Goal: Find specific page/section: Find specific page/section

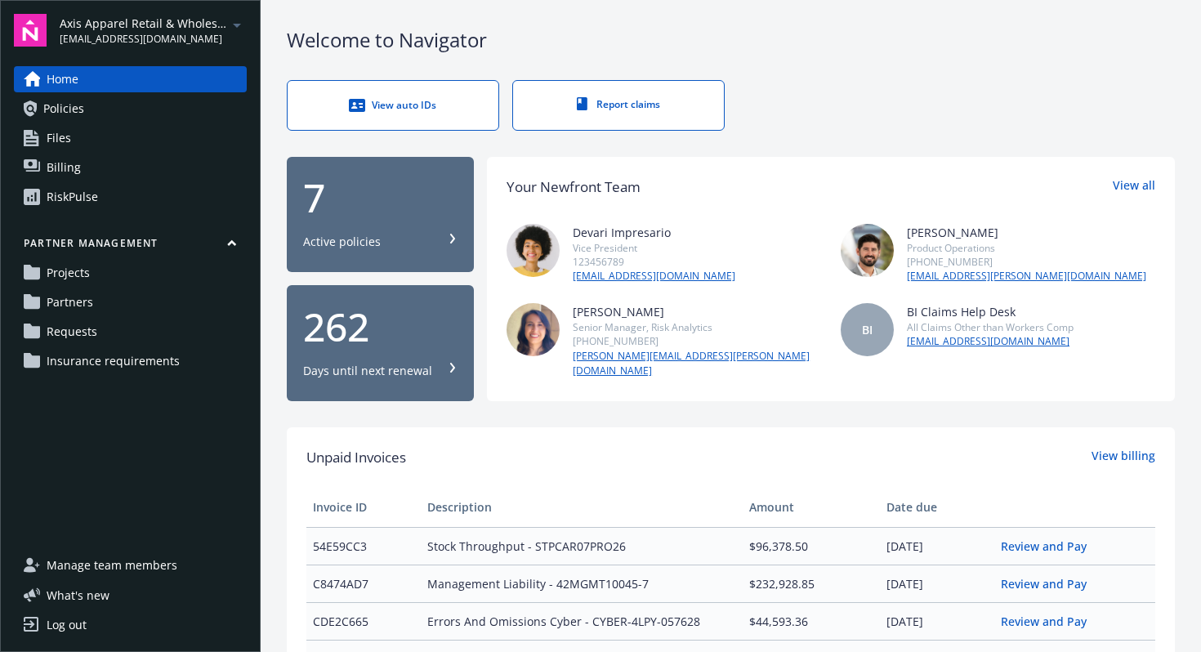
click at [87, 114] on link "Policies" at bounding box center [130, 109] width 233 height 26
